Goal: Task Accomplishment & Management: Manage account settings

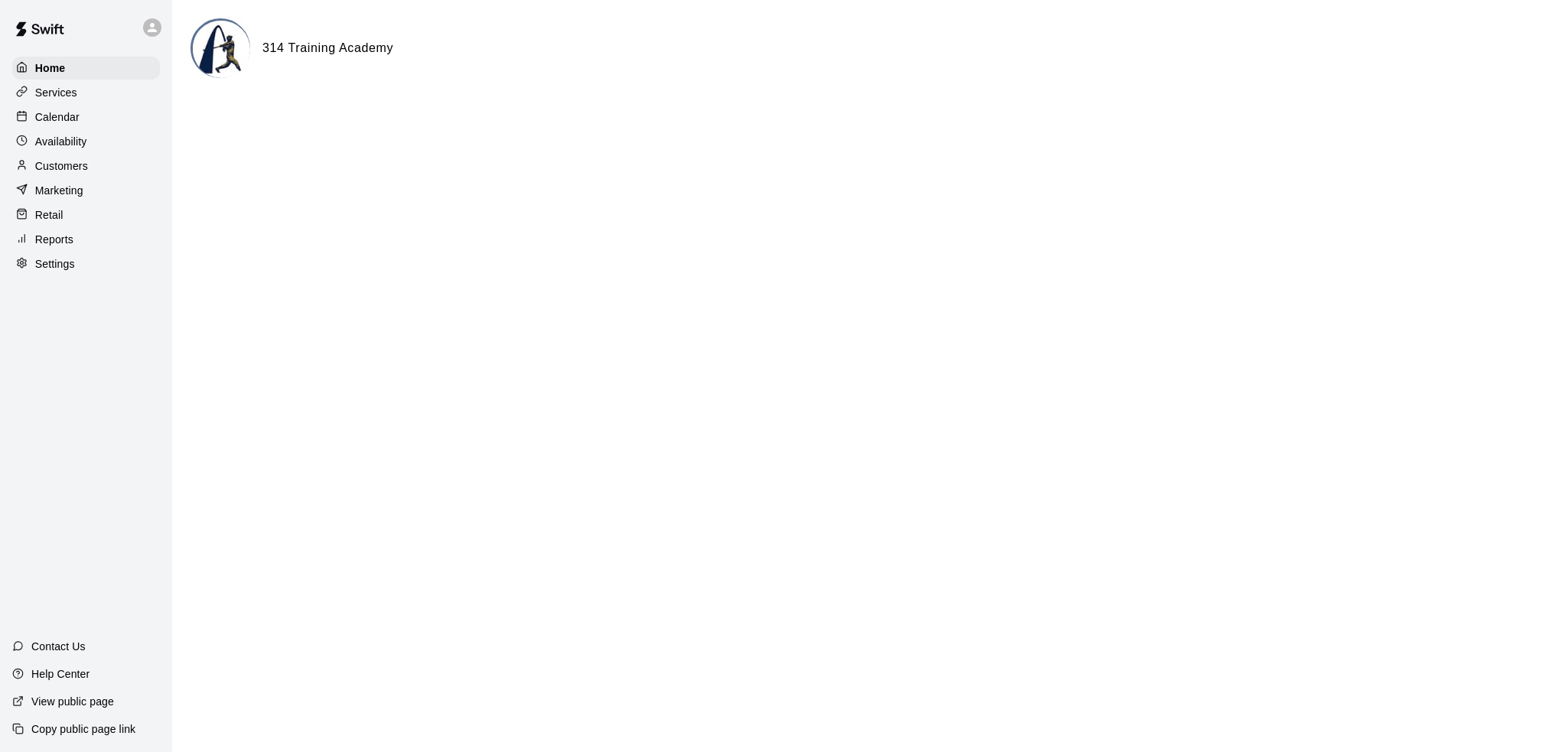
click at [113, 171] on div "Customers" at bounding box center [86, 166] width 148 height 23
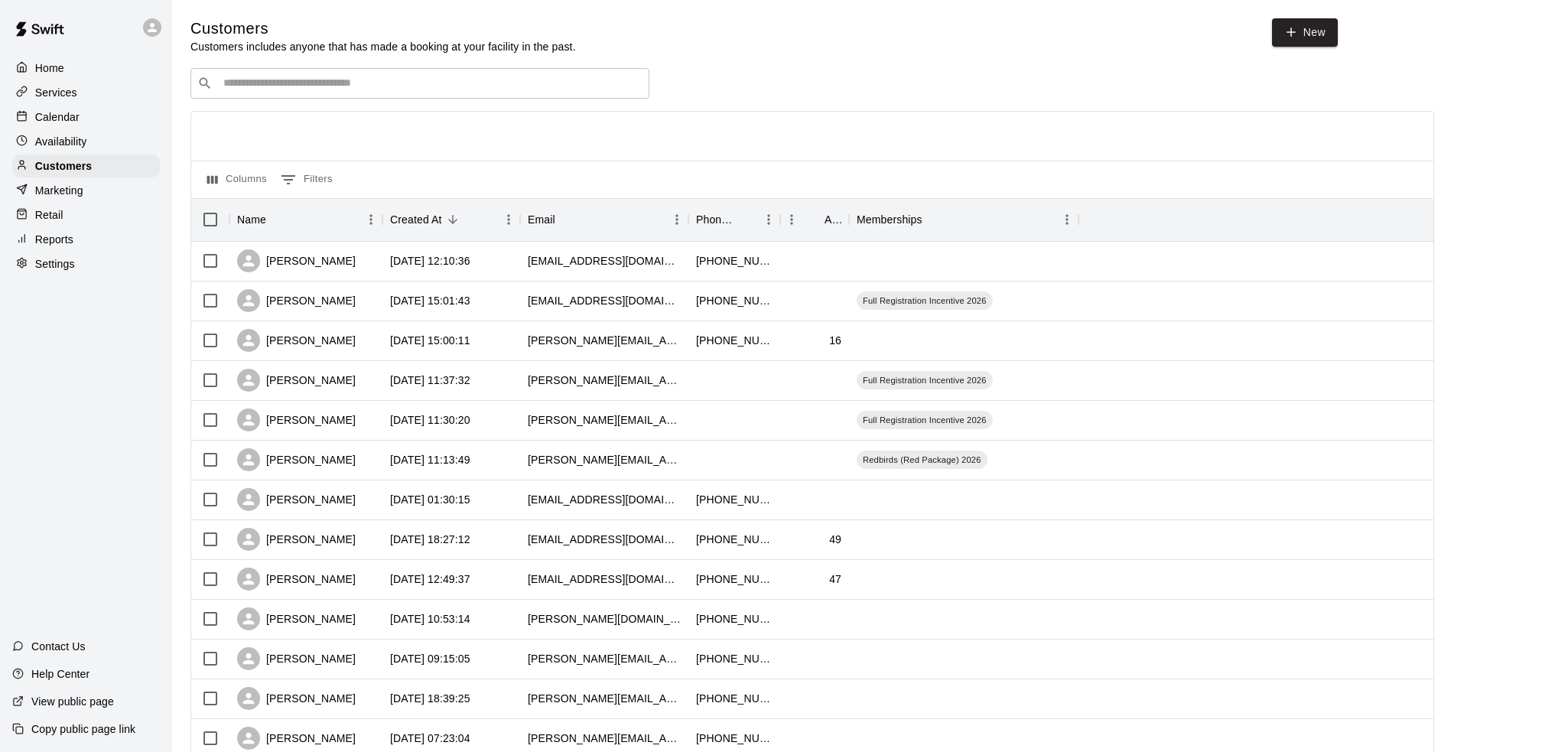
click at [439, 94] on div "​ ​" at bounding box center [419, 83] width 459 height 31
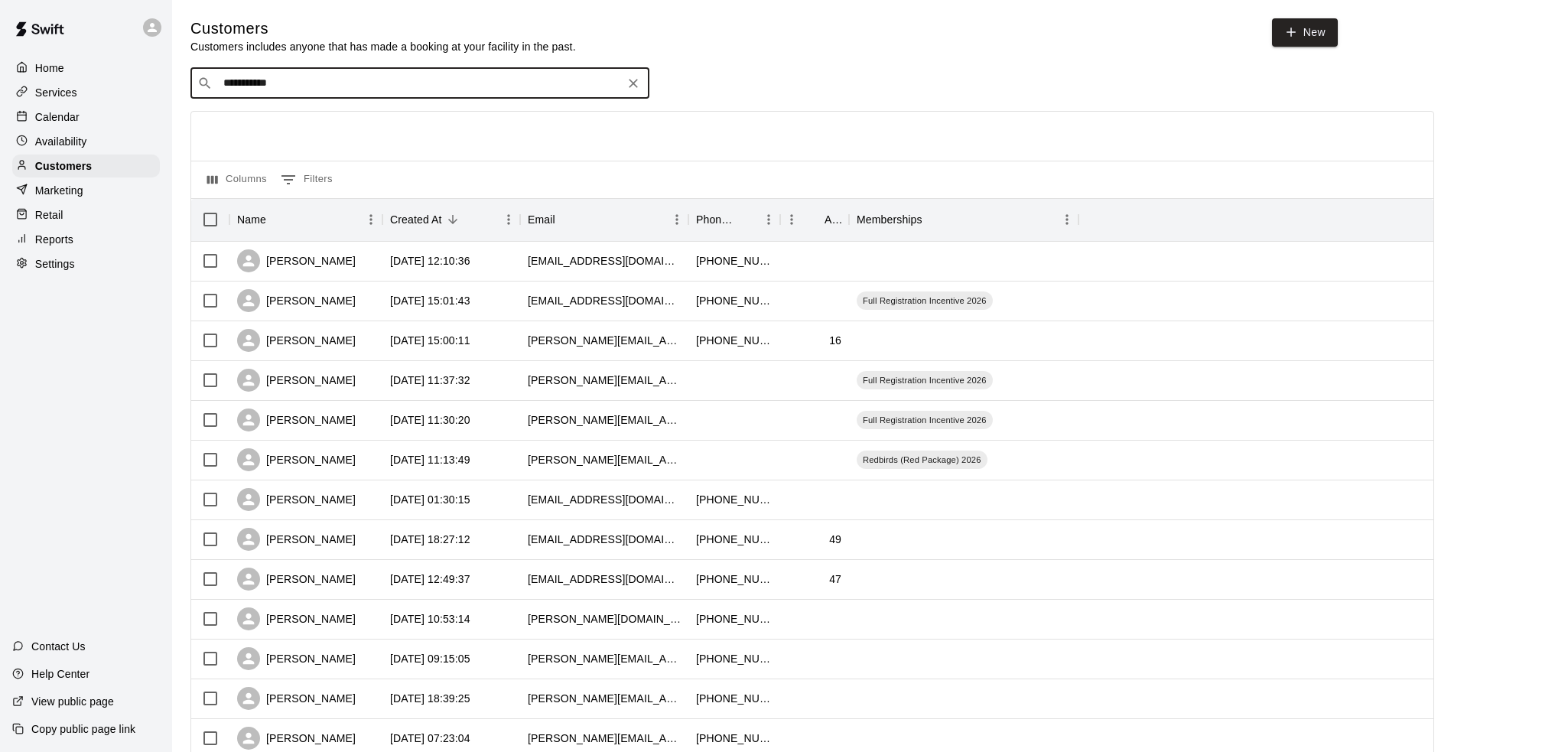
type input "**********"
click at [428, 116] on p "Full Registration Incentive 2026" at bounding box center [402, 116] width 129 height 13
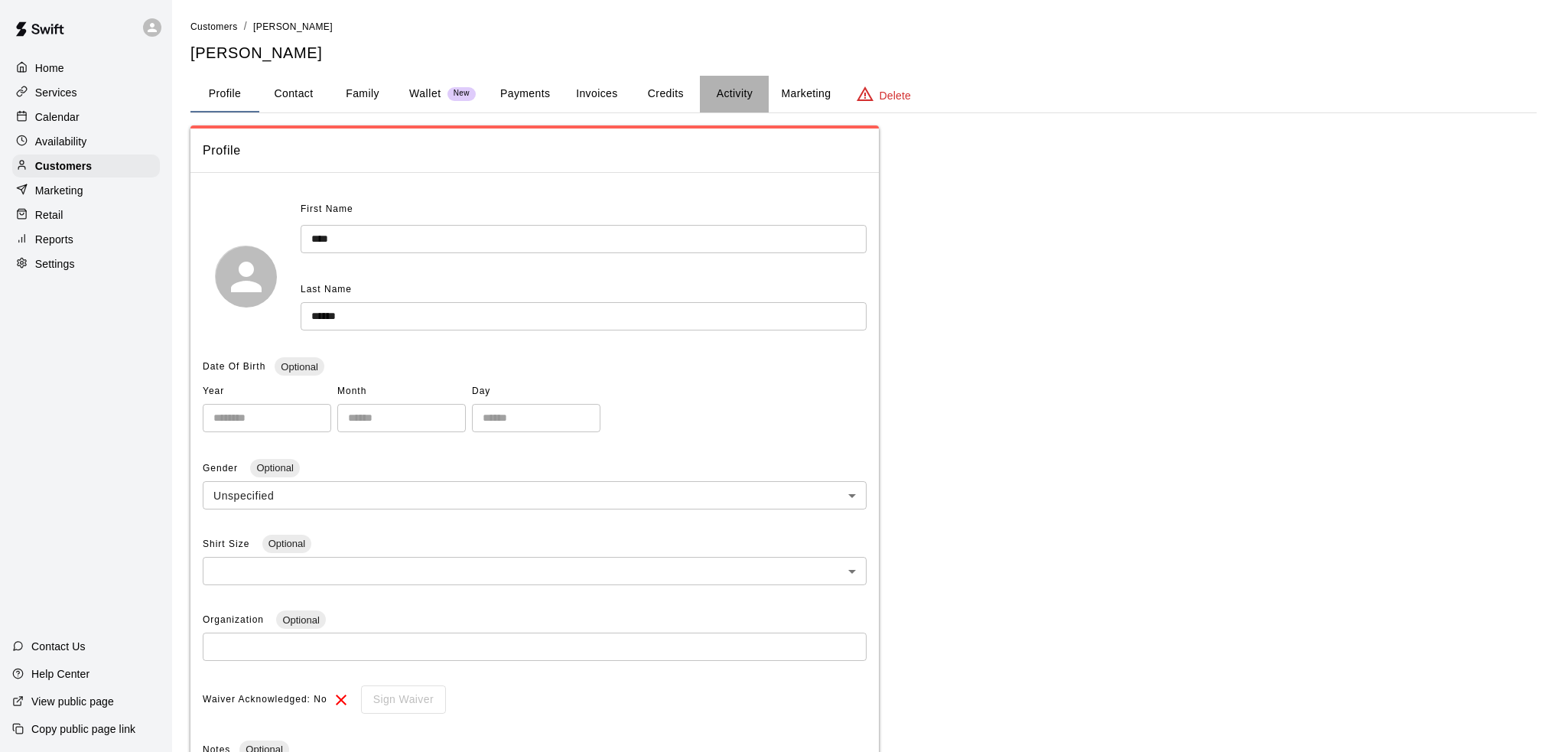
click at [731, 89] on button "Activity" at bounding box center [734, 94] width 69 height 37
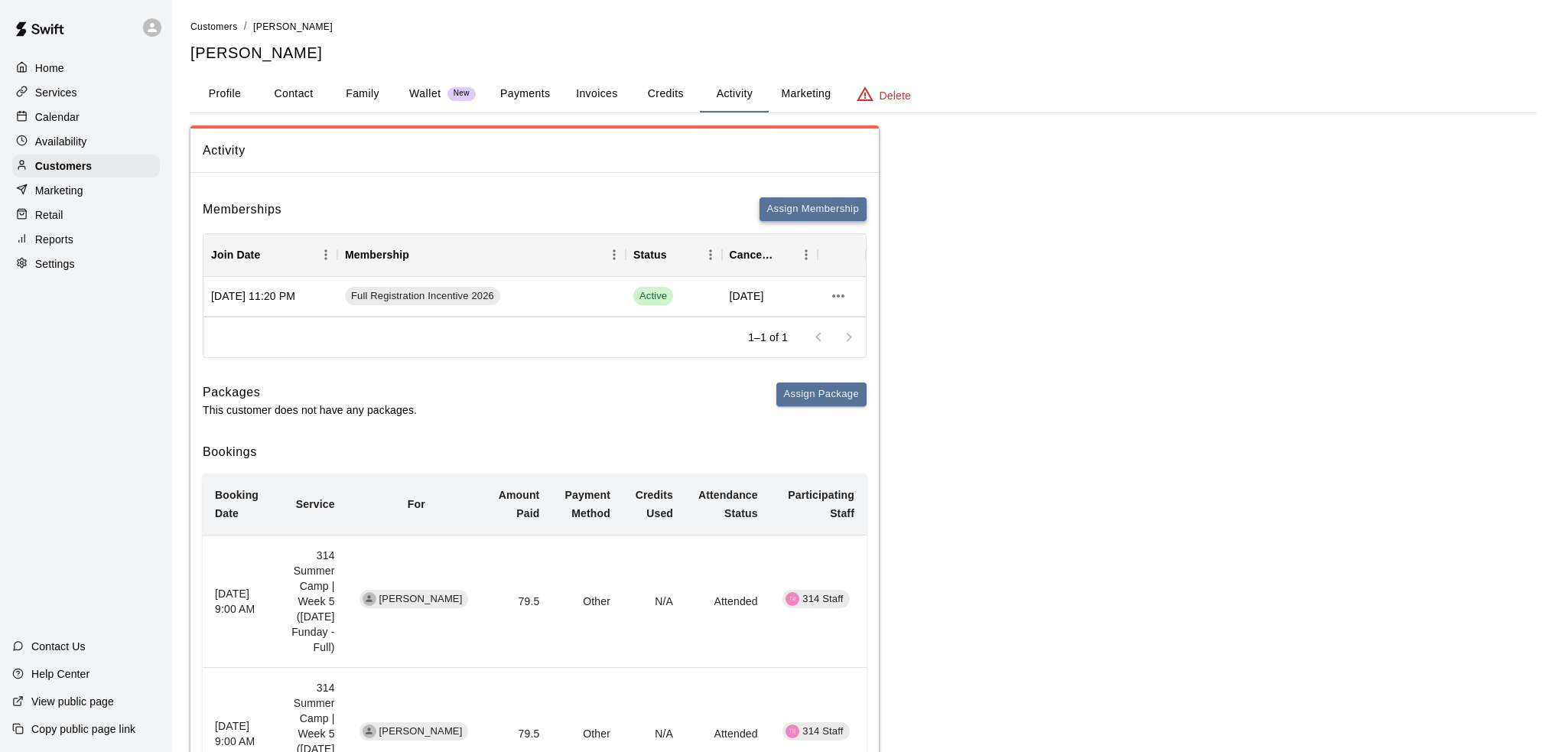
click at [828, 205] on button "Assign Membership" at bounding box center [813, 209] width 107 height 24
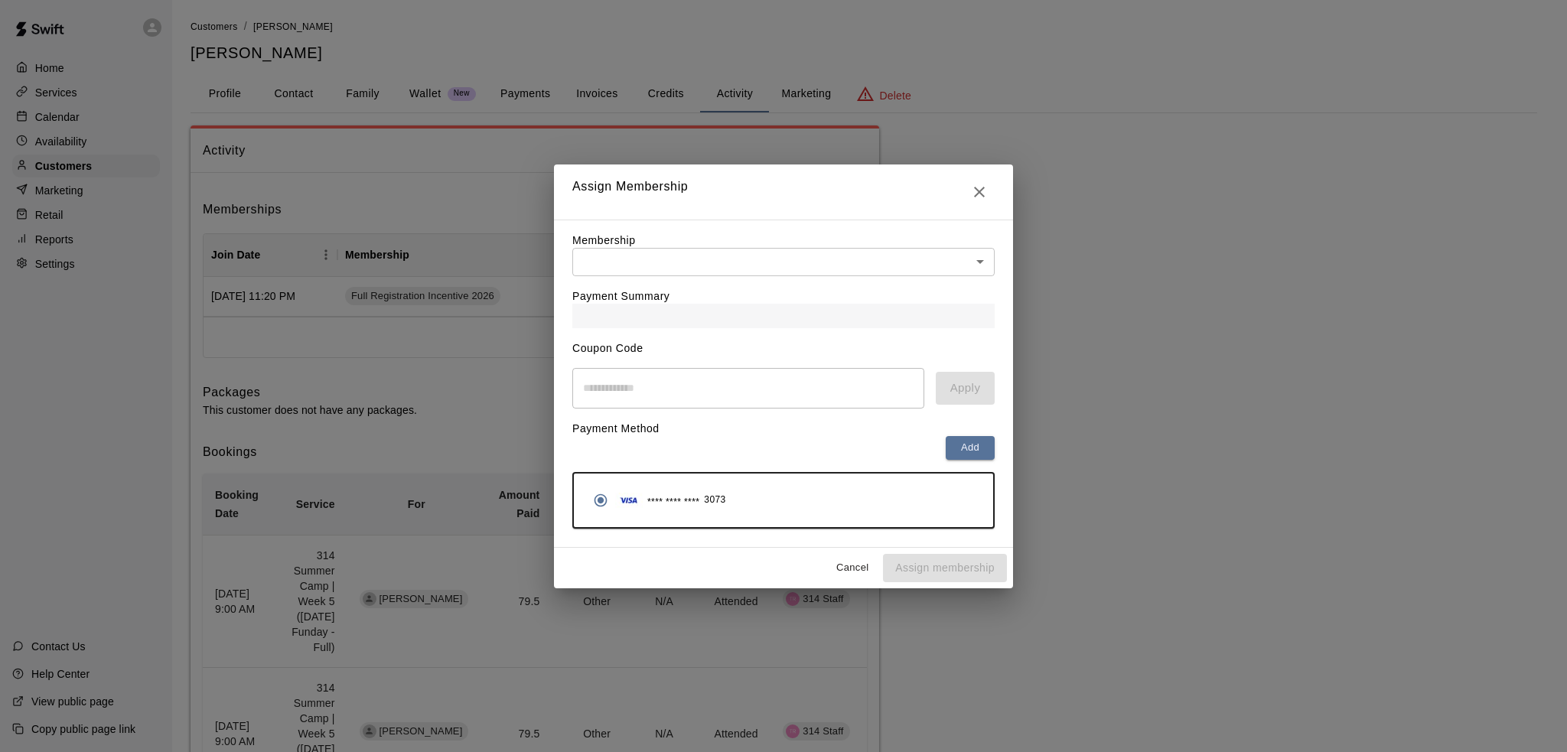
click at [716, 246] on div "Membership ​ ​" at bounding box center [783, 255] width 422 height 44
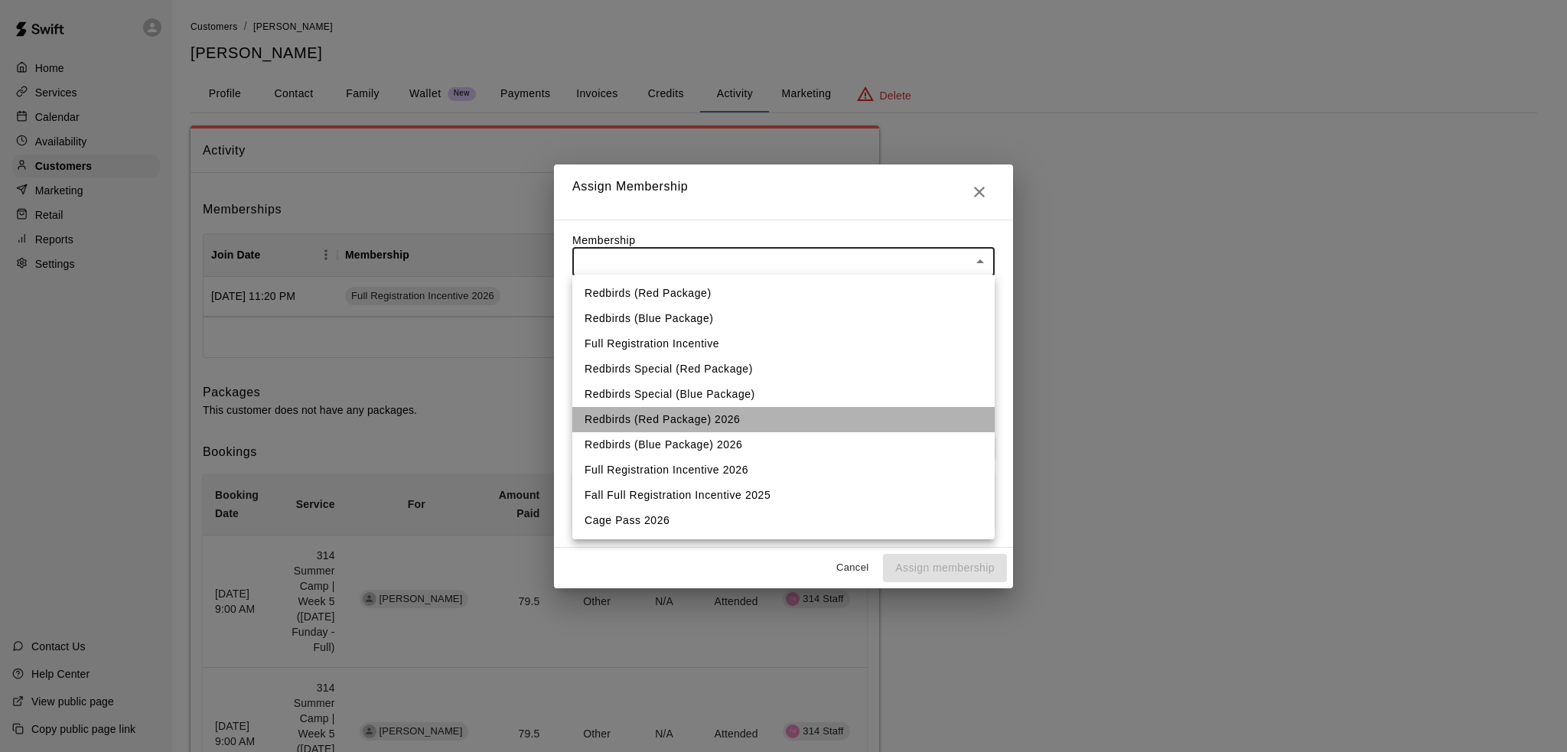
click at [754, 427] on li "Redbirds (Red Package) 2026" at bounding box center [783, 419] width 422 height 25
type input "**********"
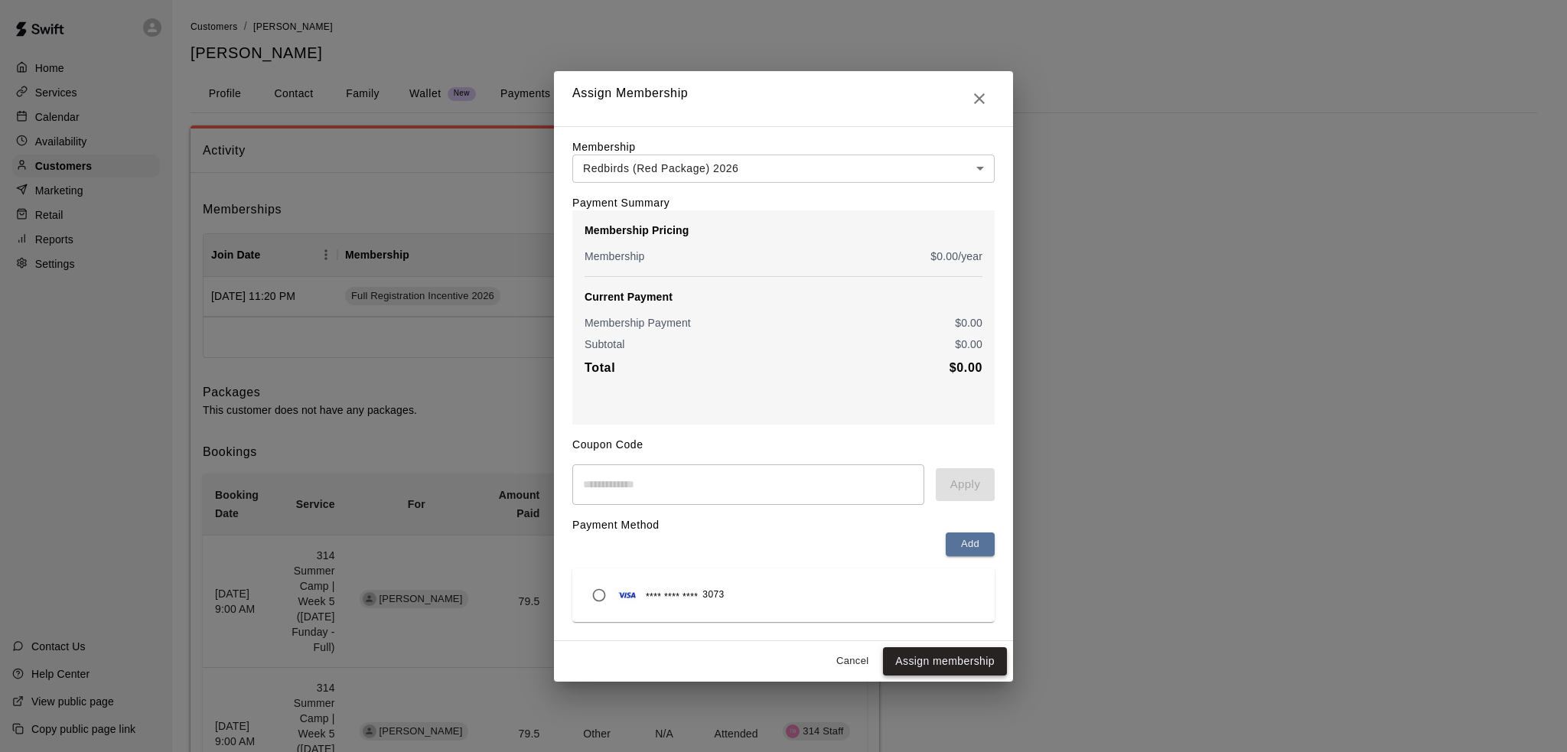
click at [941, 667] on button "Assign membership" at bounding box center [945, 661] width 124 height 28
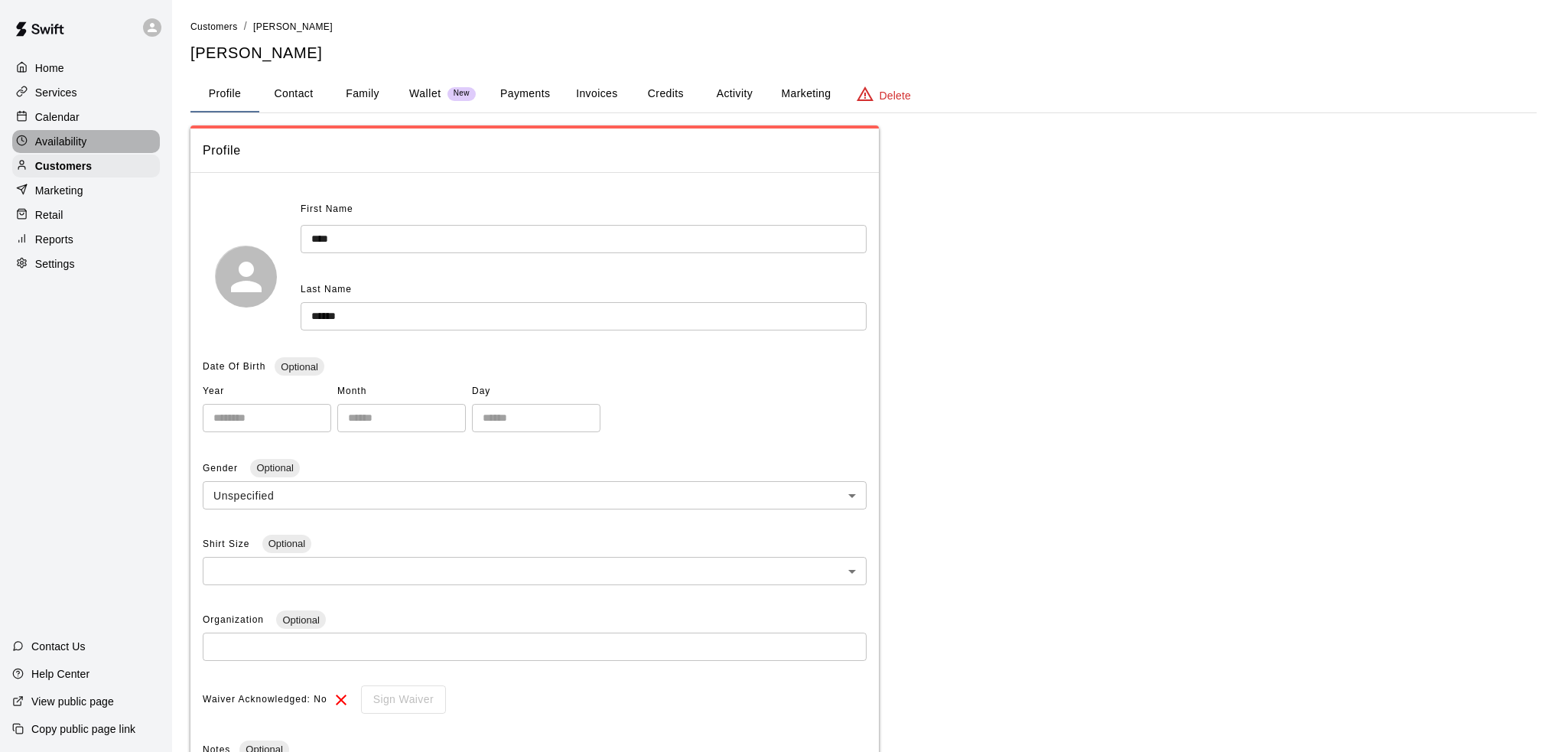
drag, startPoint x: 99, startPoint y: 141, endPoint x: 140, endPoint y: 235, distance: 102.4
click at [99, 141] on div "Availability" at bounding box center [86, 141] width 148 height 23
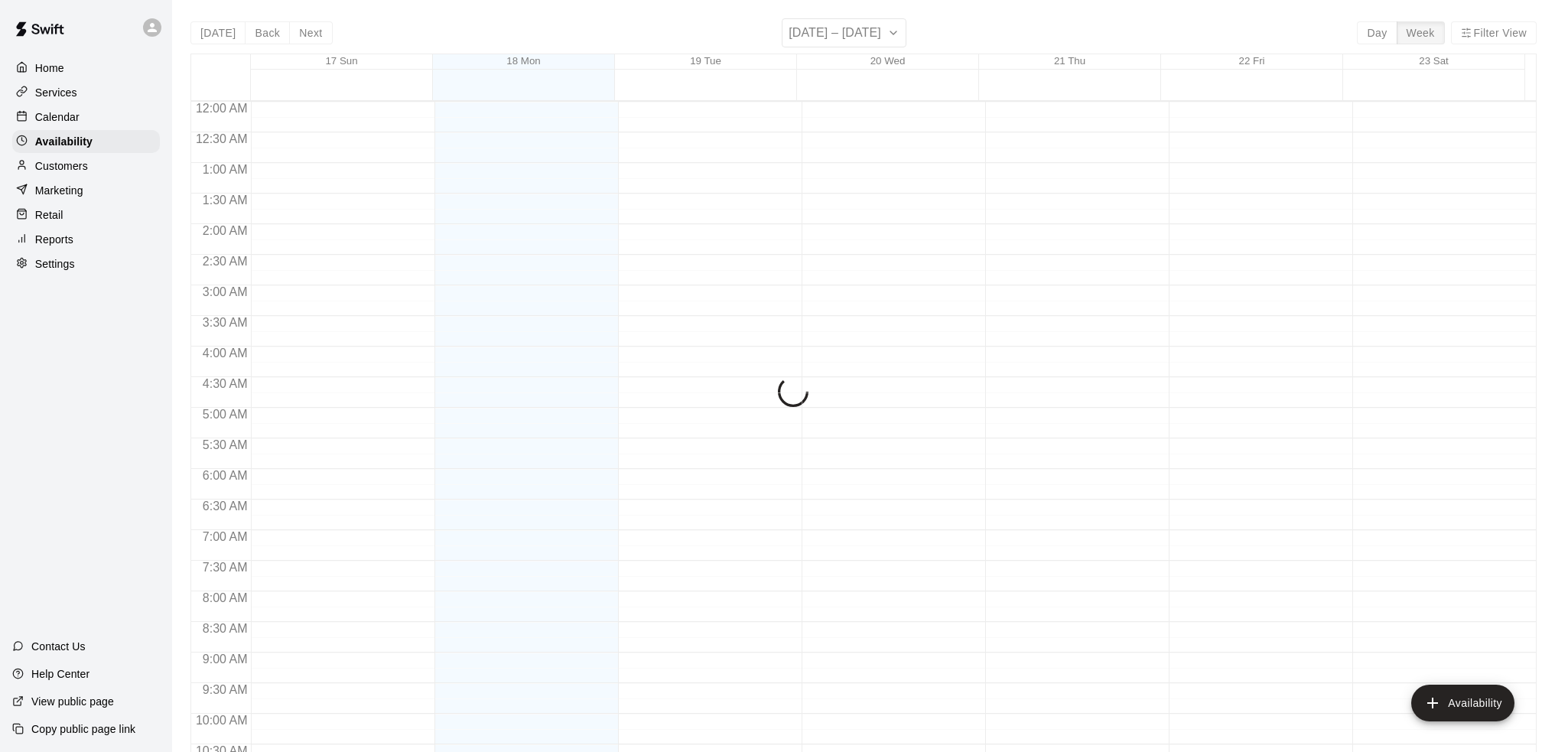
scroll to position [802, 0]
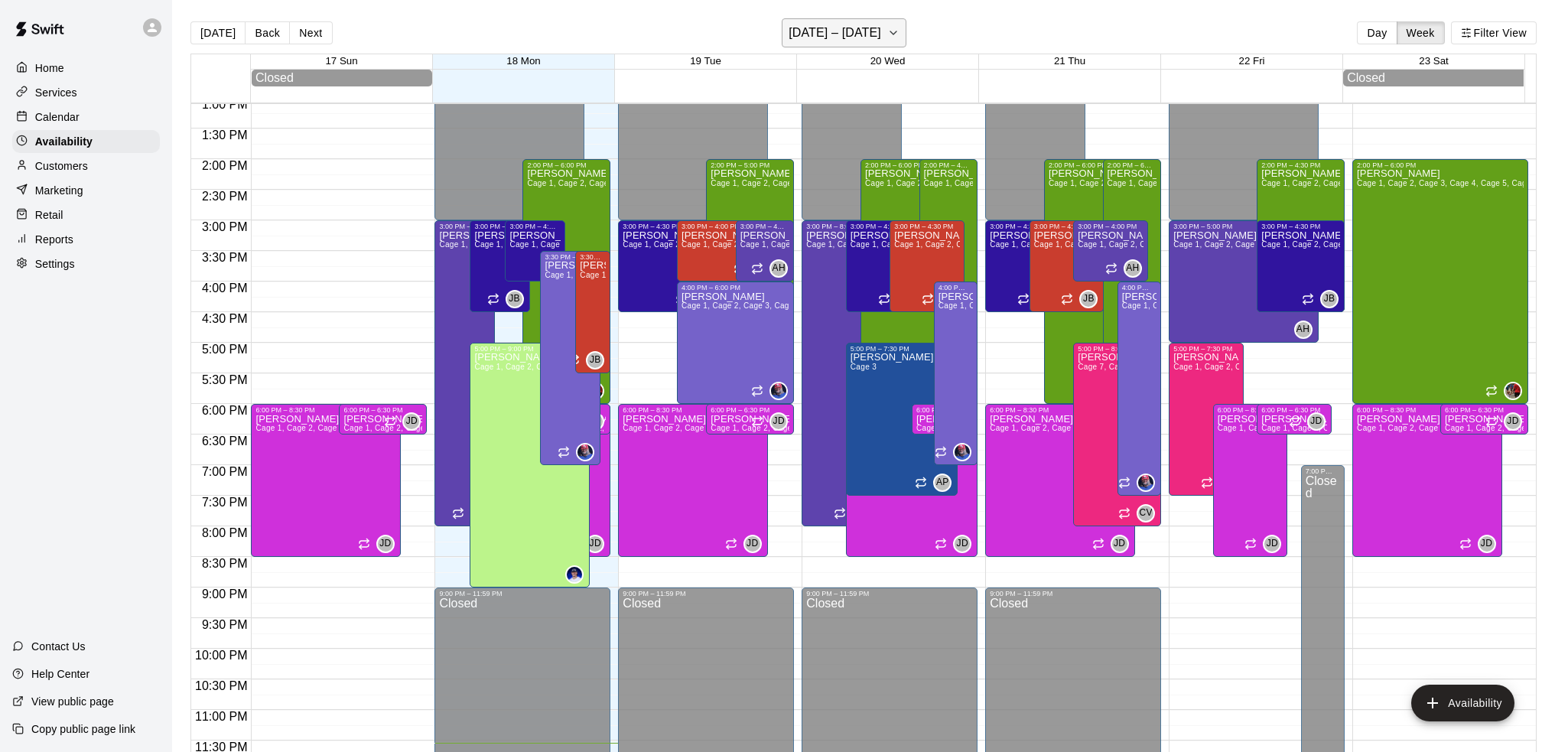
click at [867, 44] on button "[DATE] – [DATE]" at bounding box center [844, 32] width 125 height 29
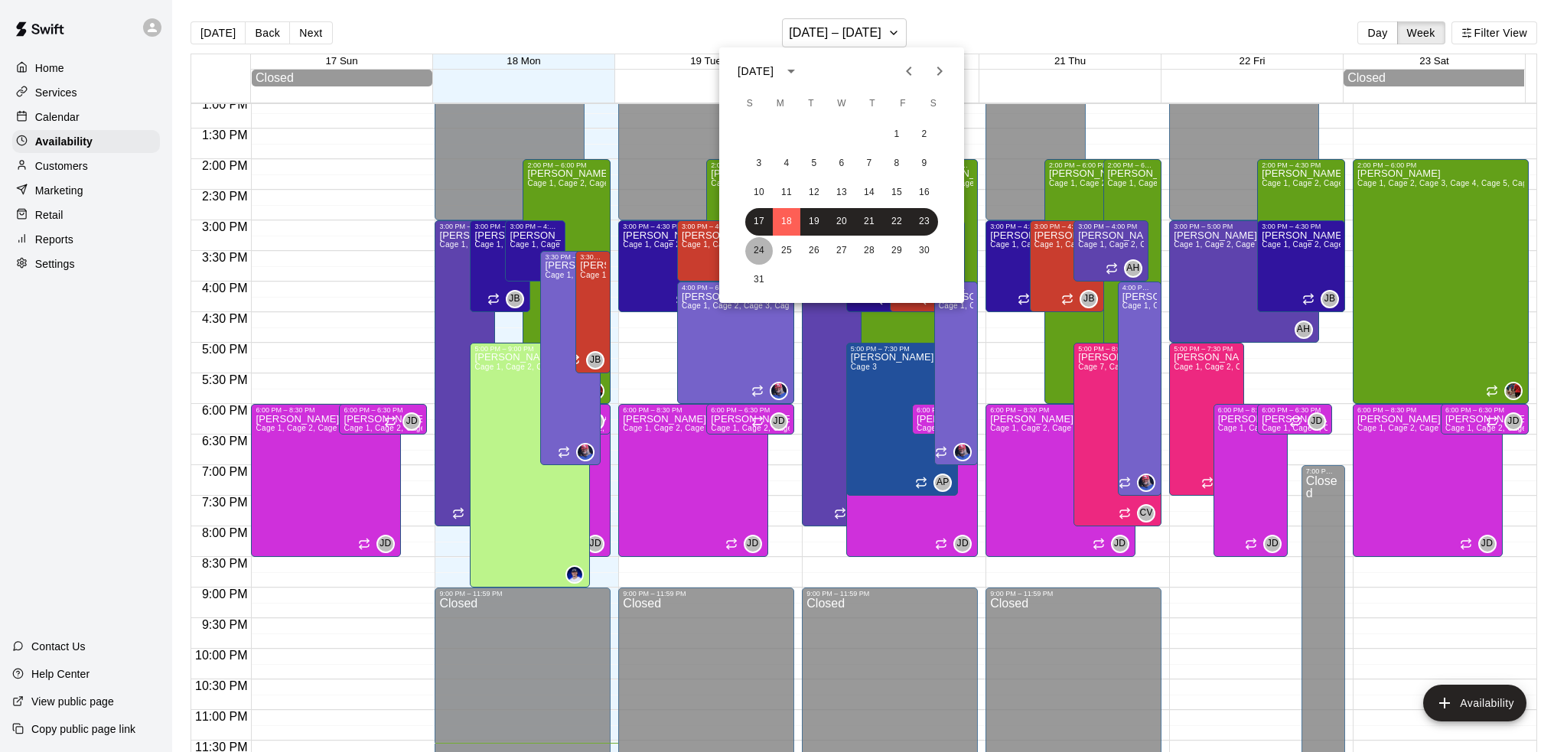
click at [768, 249] on button "24" at bounding box center [759, 251] width 28 height 28
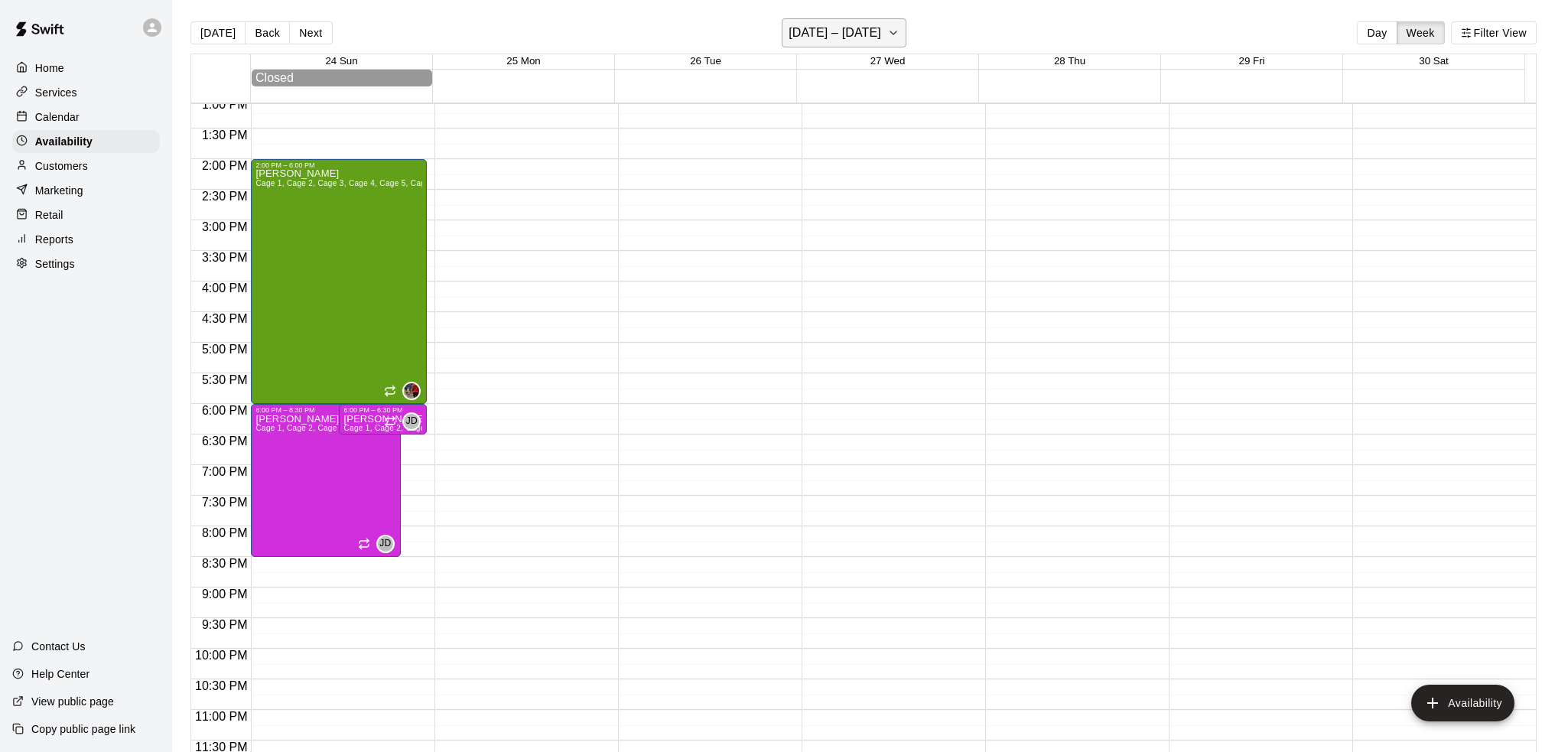
click at [861, 25] on h6 "[DATE] – [DATE]" at bounding box center [835, 32] width 93 height 21
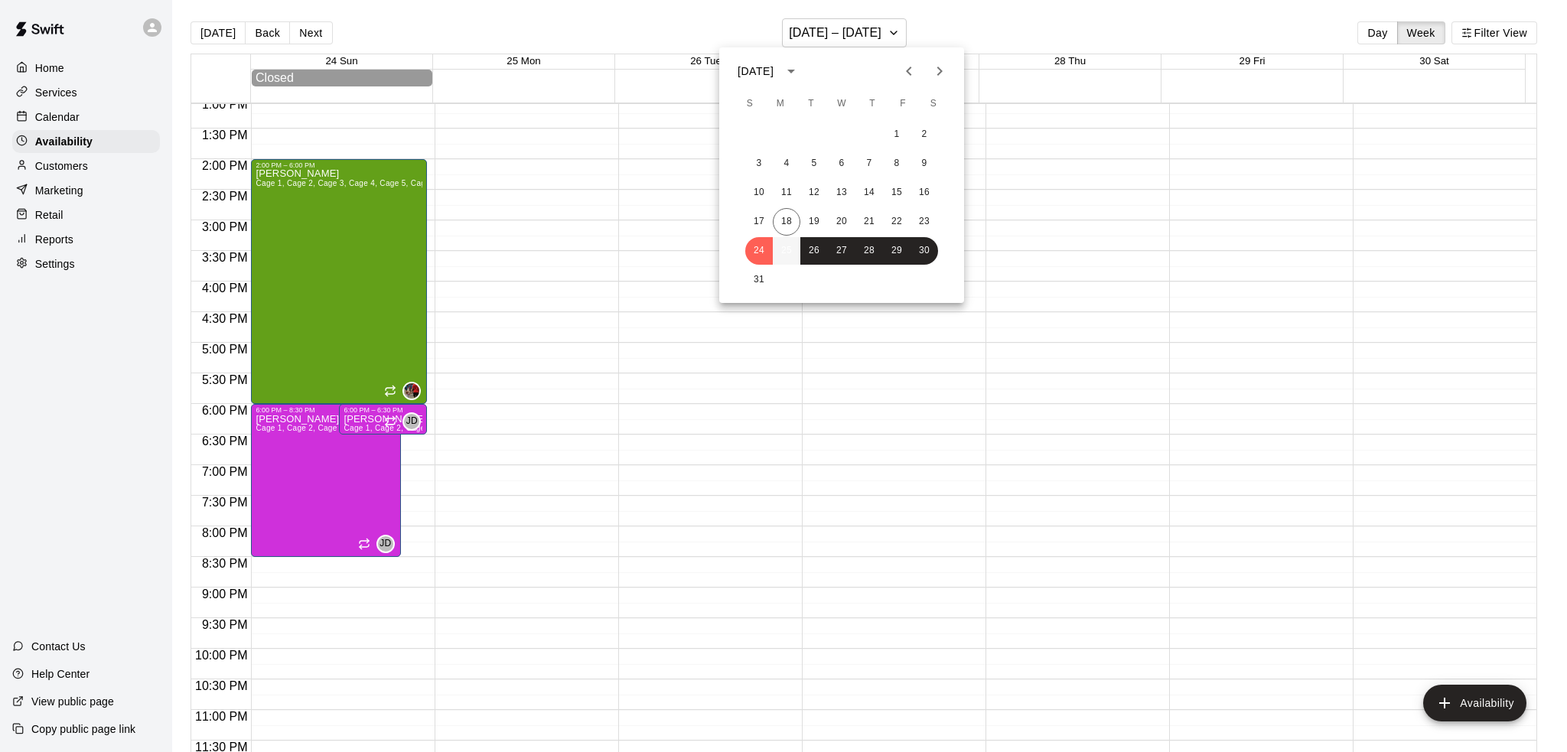
click at [788, 249] on button "25" at bounding box center [787, 251] width 28 height 28
